Goal: Information Seeking & Learning: Learn about a topic

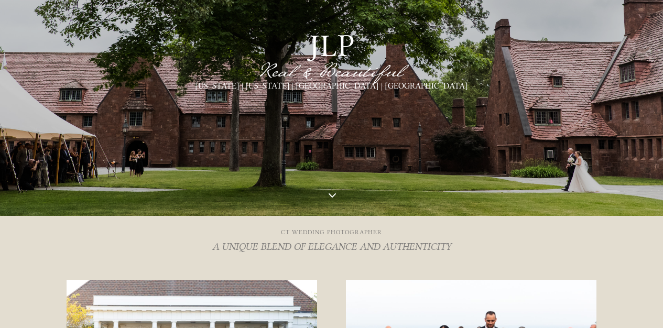
scroll to position [222, 0]
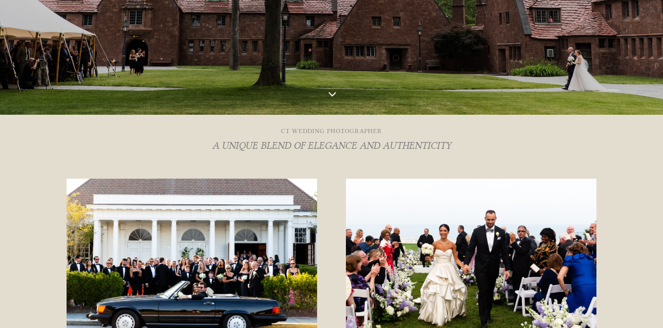
click at [330, 93] on span "3" at bounding box center [332, 94] width 16 height 16
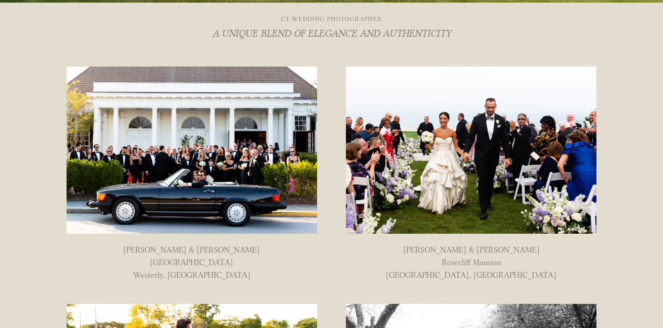
scroll to position [336, 0]
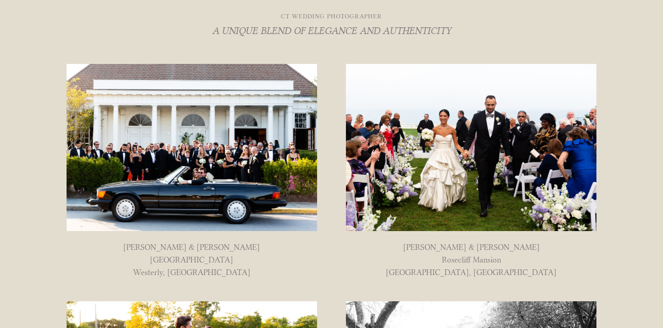
click at [225, 127] on img at bounding box center [192, 147] width 250 height 167
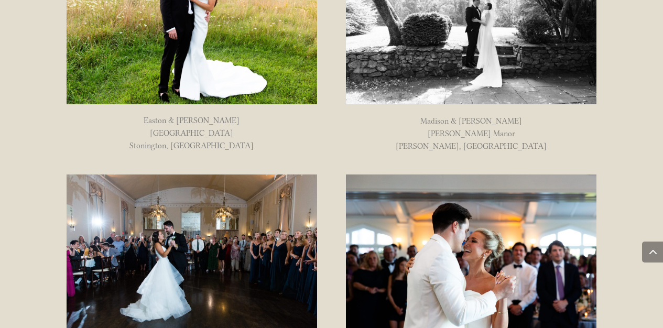
scroll to position [849, 0]
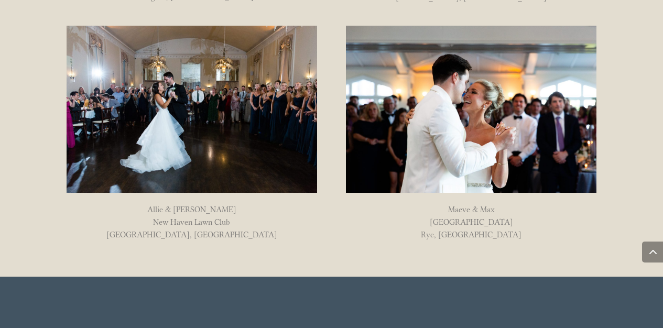
click at [521, 107] on img at bounding box center [471, 109] width 250 height 167
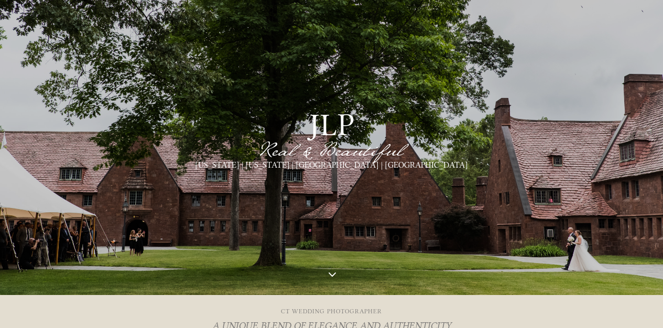
scroll to position [0, 0]
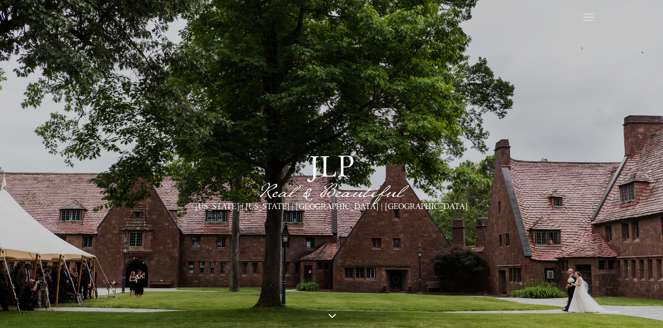
click at [584, 19] on span at bounding box center [588, 17] width 17 height 17
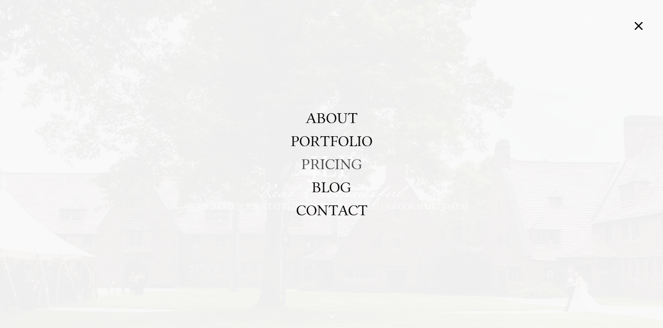
click at [335, 161] on link "PRICING" at bounding box center [331, 163] width 61 height 23
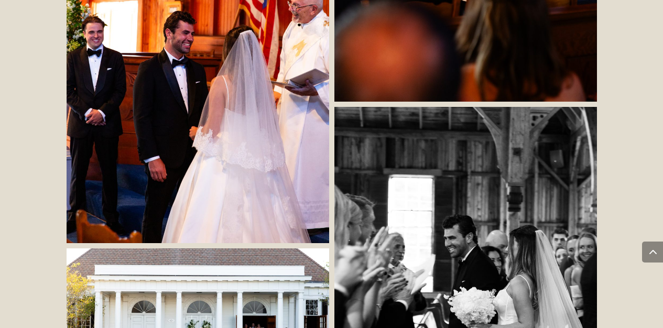
scroll to position [2752, 0]
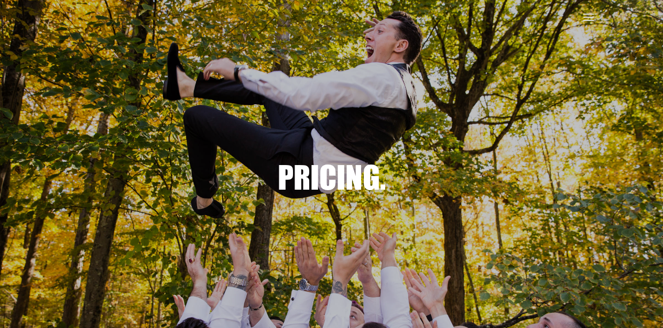
click at [586, 15] on span at bounding box center [588, 17] width 17 height 17
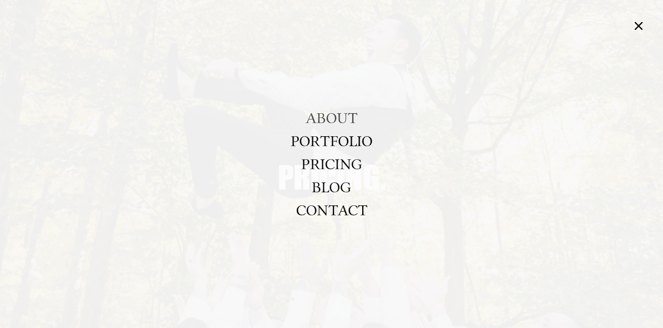
click at [335, 117] on link "ABOUT" at bounding box center [331, 117] width 52 height 23
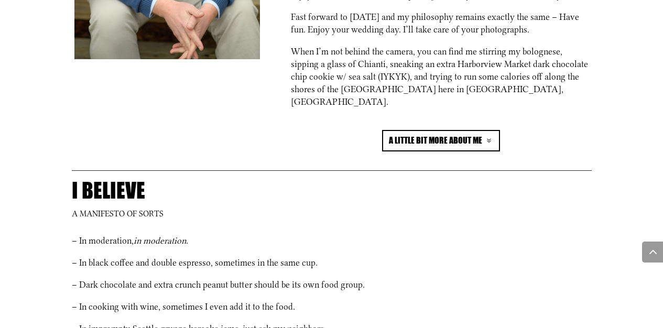
scroll to position [598, 0]
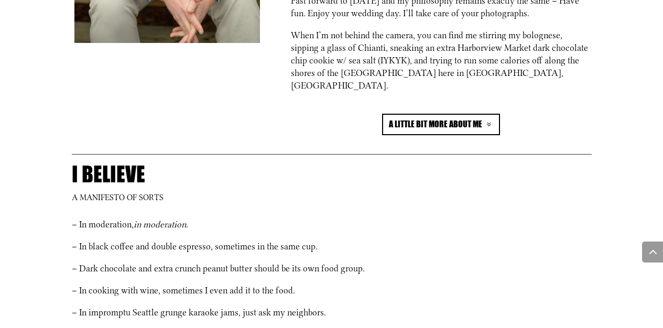
click at [457, 114] on link "a little bit more about me" at bounding box center [441, 124] width 118 height 21
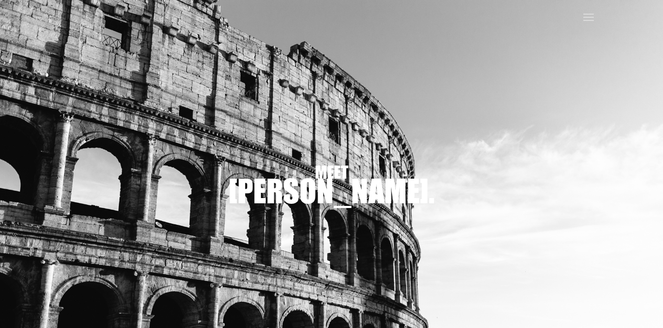
click at [586, 17] on span at bounding box center [588, 17] width 17 height 17
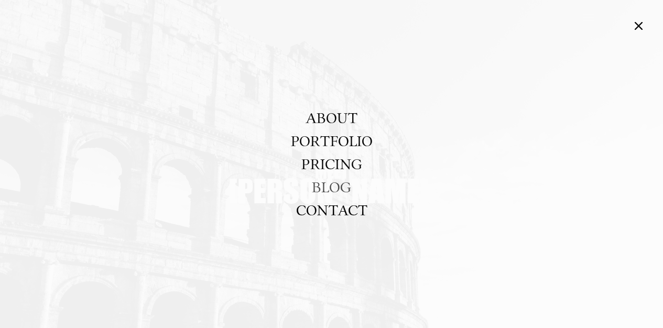
click at [317, 181] on link "BLOG" at bounding box center [331, 186] width 39 height 23
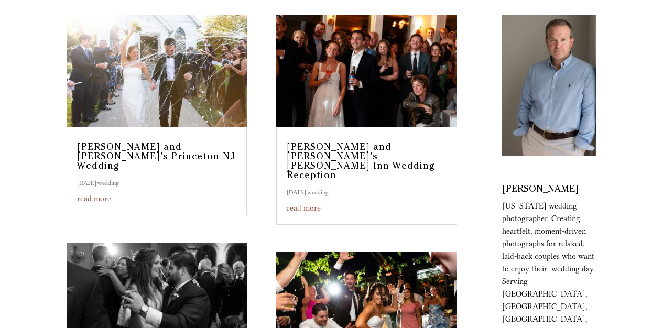
scroll to position [354, 0]
